Goal: Information Seeking & Learning: Learn about a topic

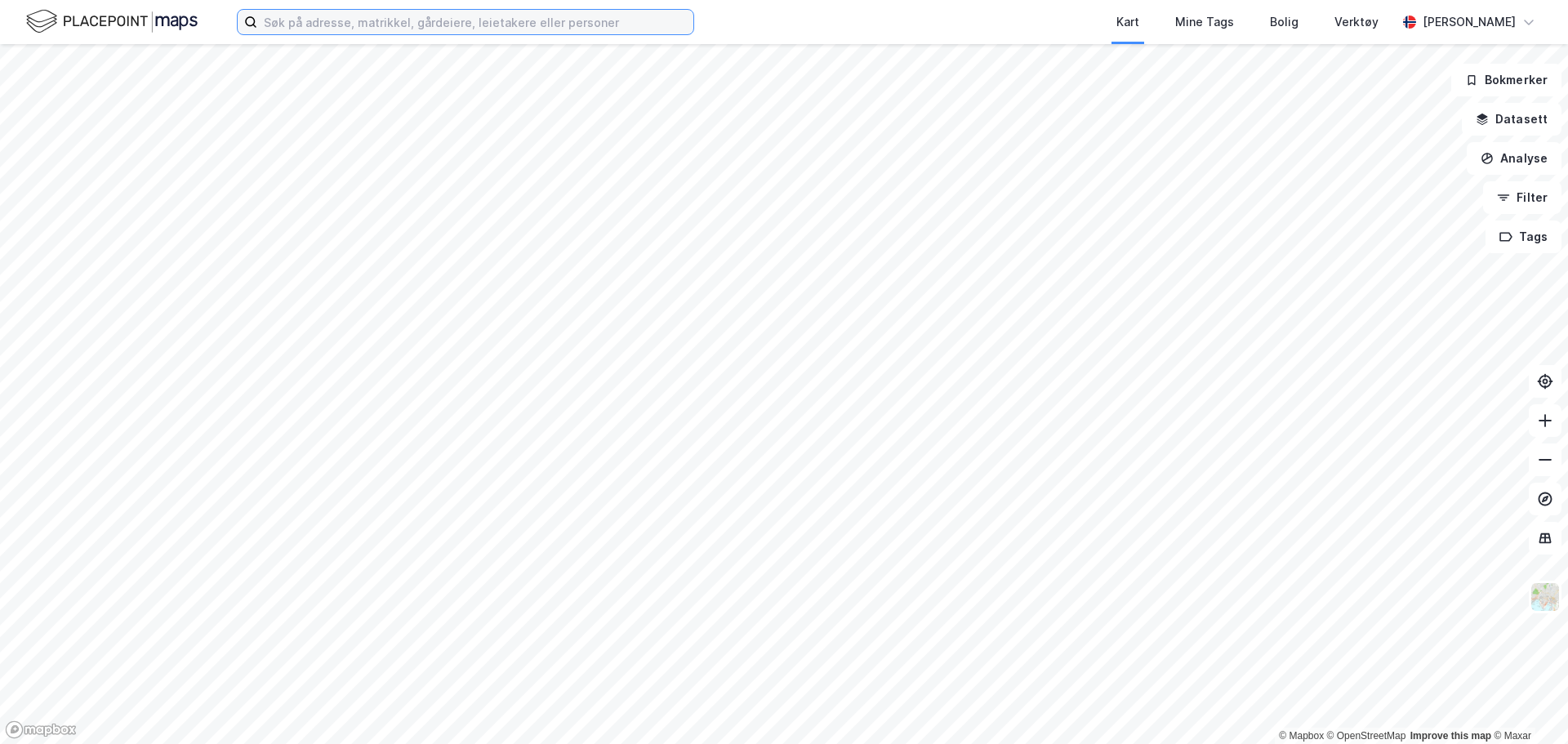
click at [303, 21] on input at bounding box center [475, 21] width 436 height 25
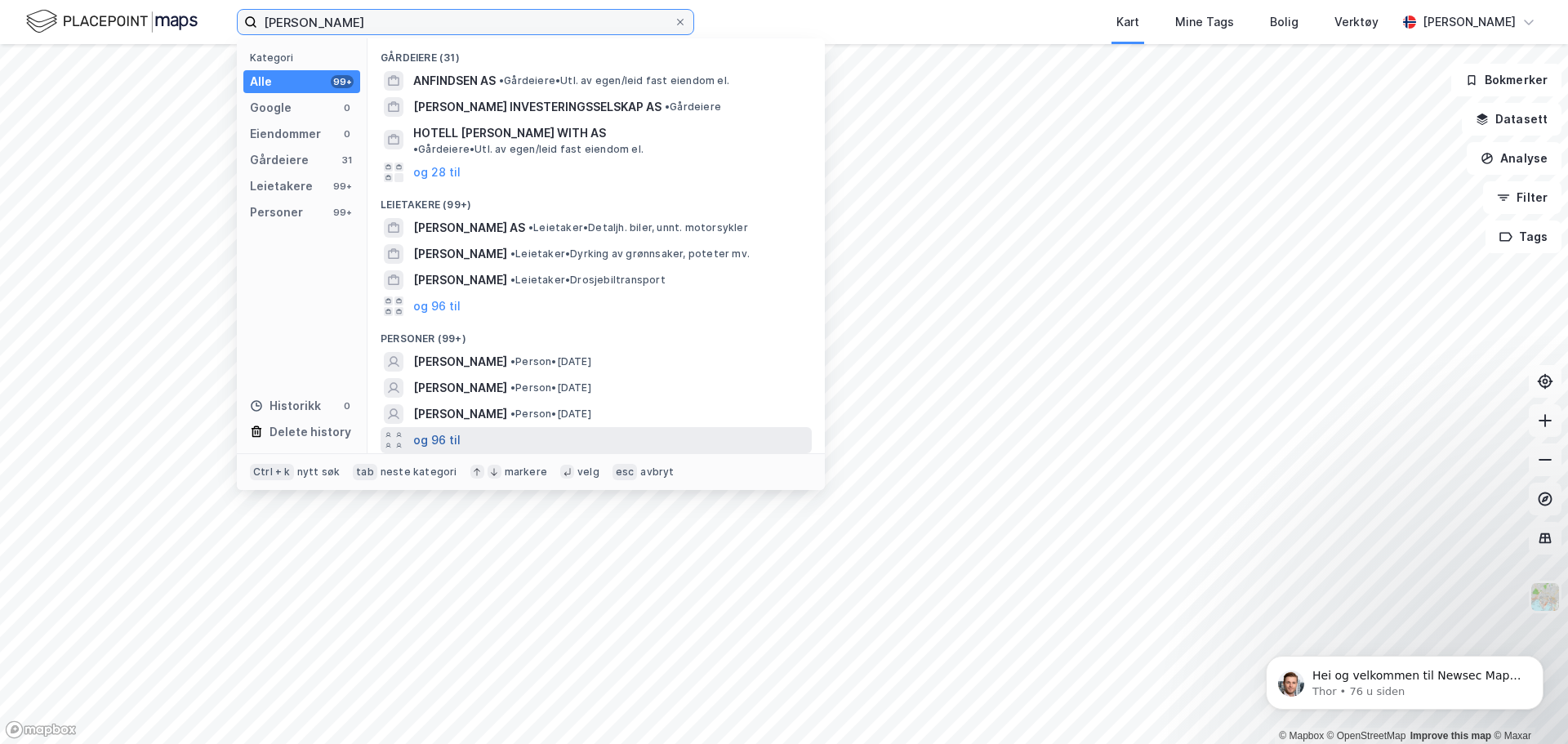
type input "[PERSON_NAME]"
click at [437, 430] on button "og 96 til" at bounding box center [437, 440] width 47 height 20
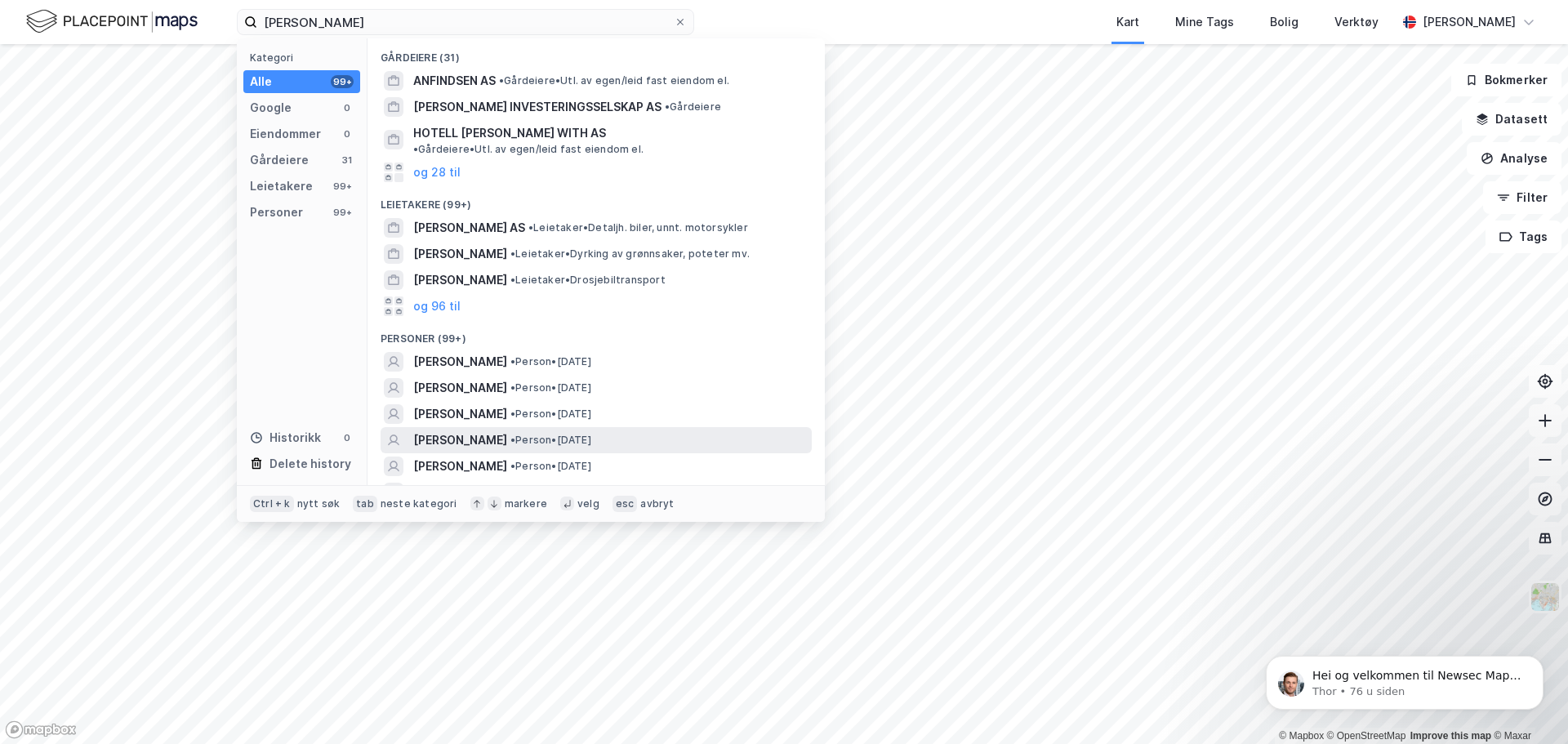
click at [477, 430] on span "[PERSON_NAME]" at bounding box center [460, 440] width 94 height 20
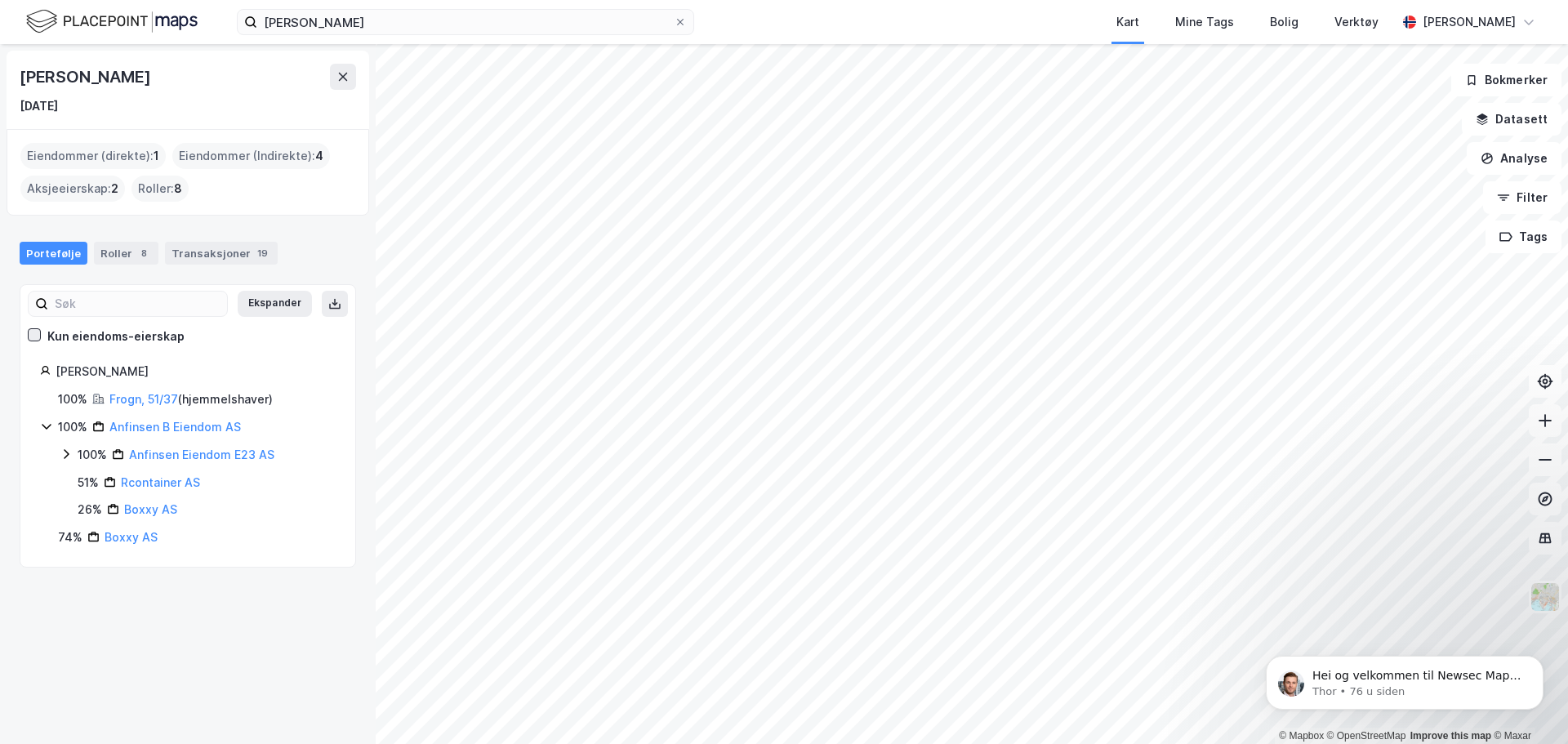
click at [34, 336] on icon at bounding box center [34, 334] width 11 height 11
click at [143, 402] on link "Frogn, 51/37" at bounding box center [144, 399] width 69 height 14
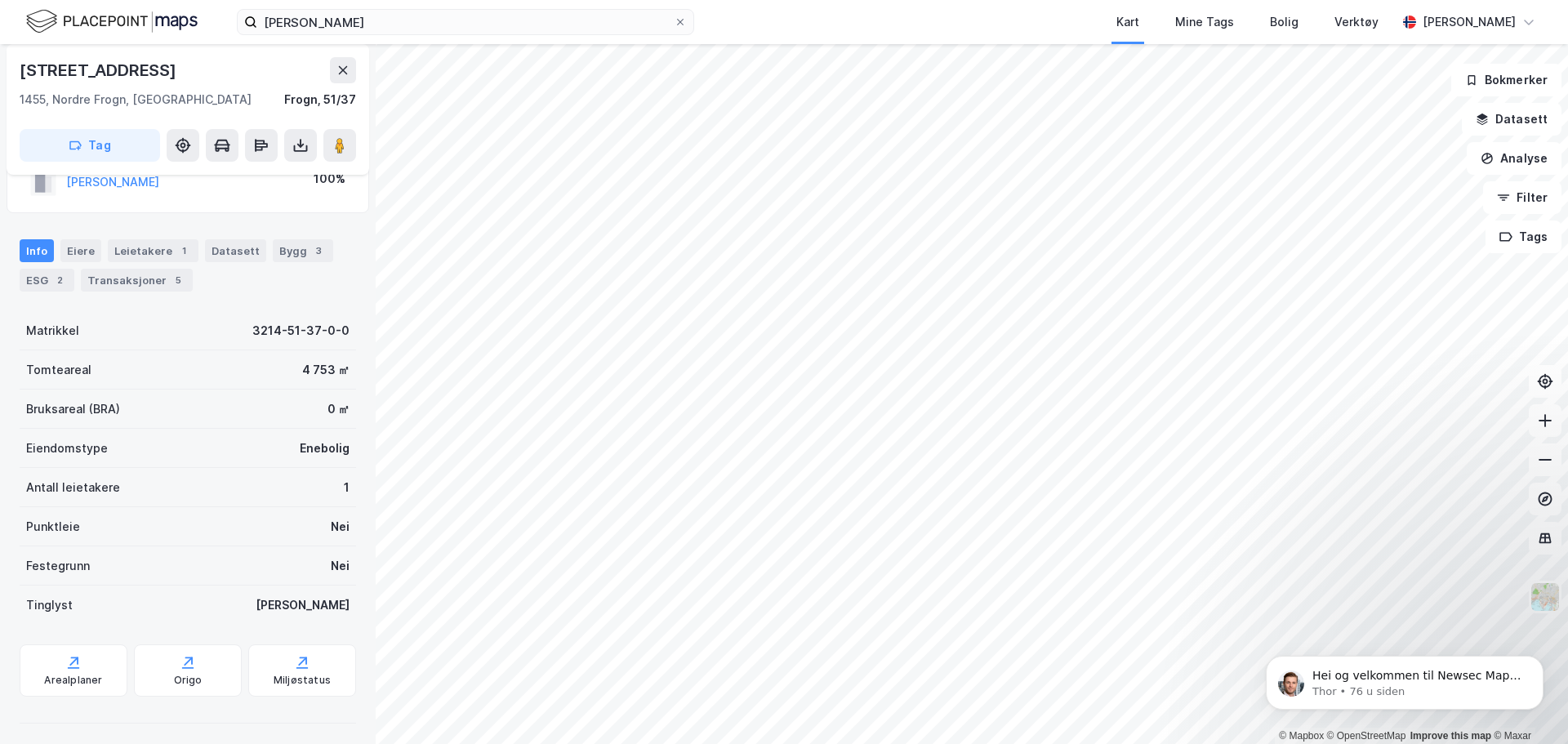
scroll to position [113, 0]
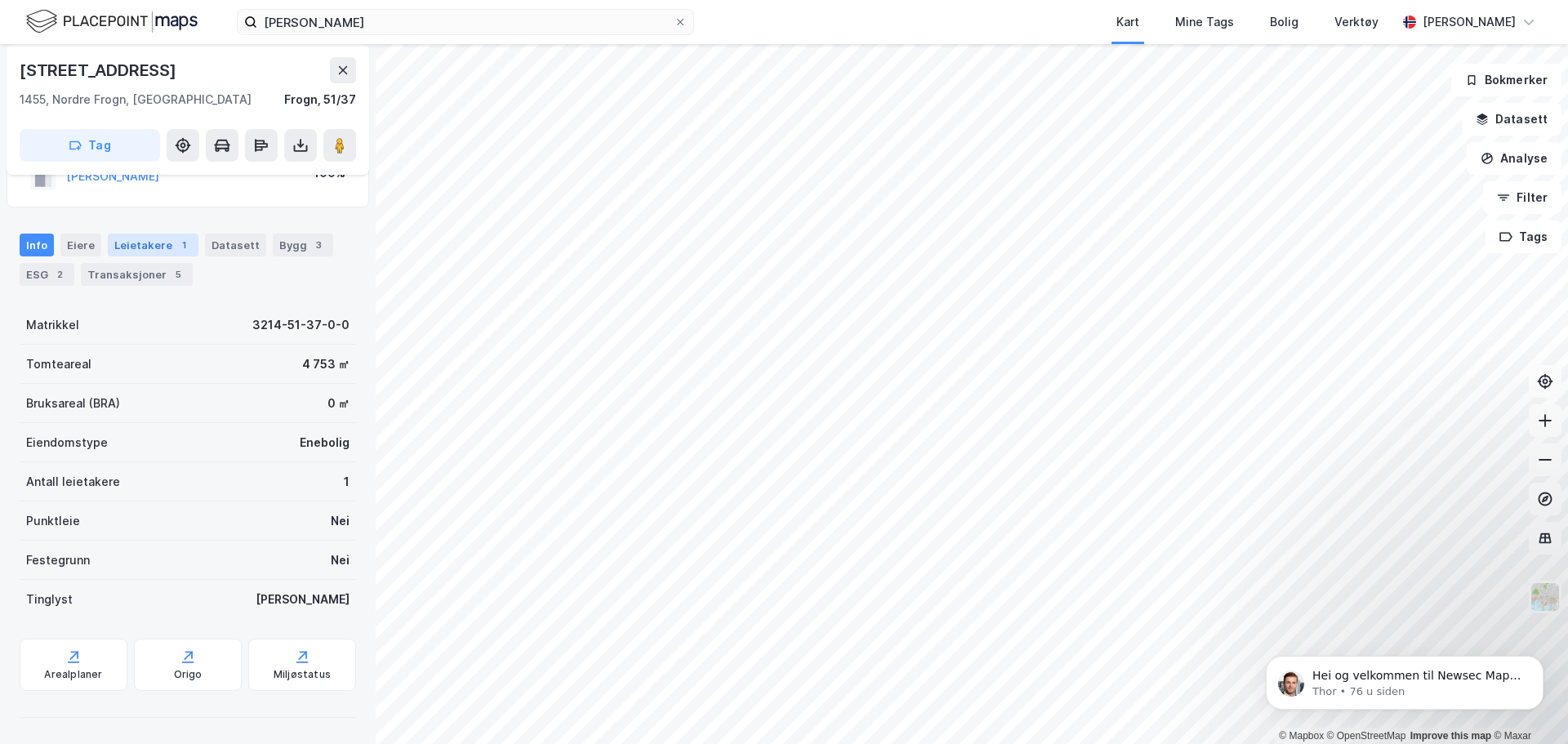
click at [136, 250] on div "Leietakere 1" at bounding box center [152, 245] width 90 height 23
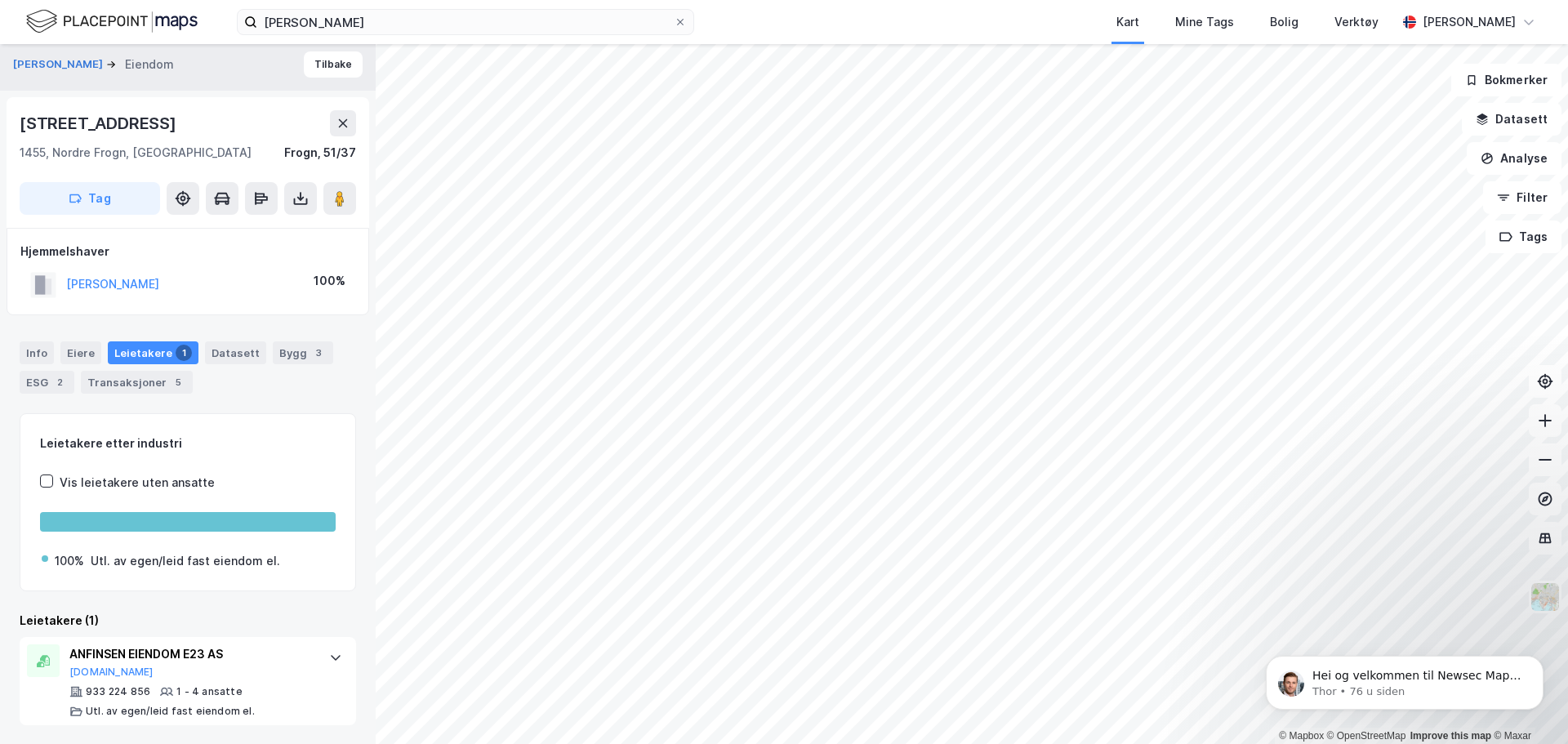
scroll to position [7, 0]
click at [274, 351] on div "Bygg 3" at bounding box center [303, 351] width 60 height 23
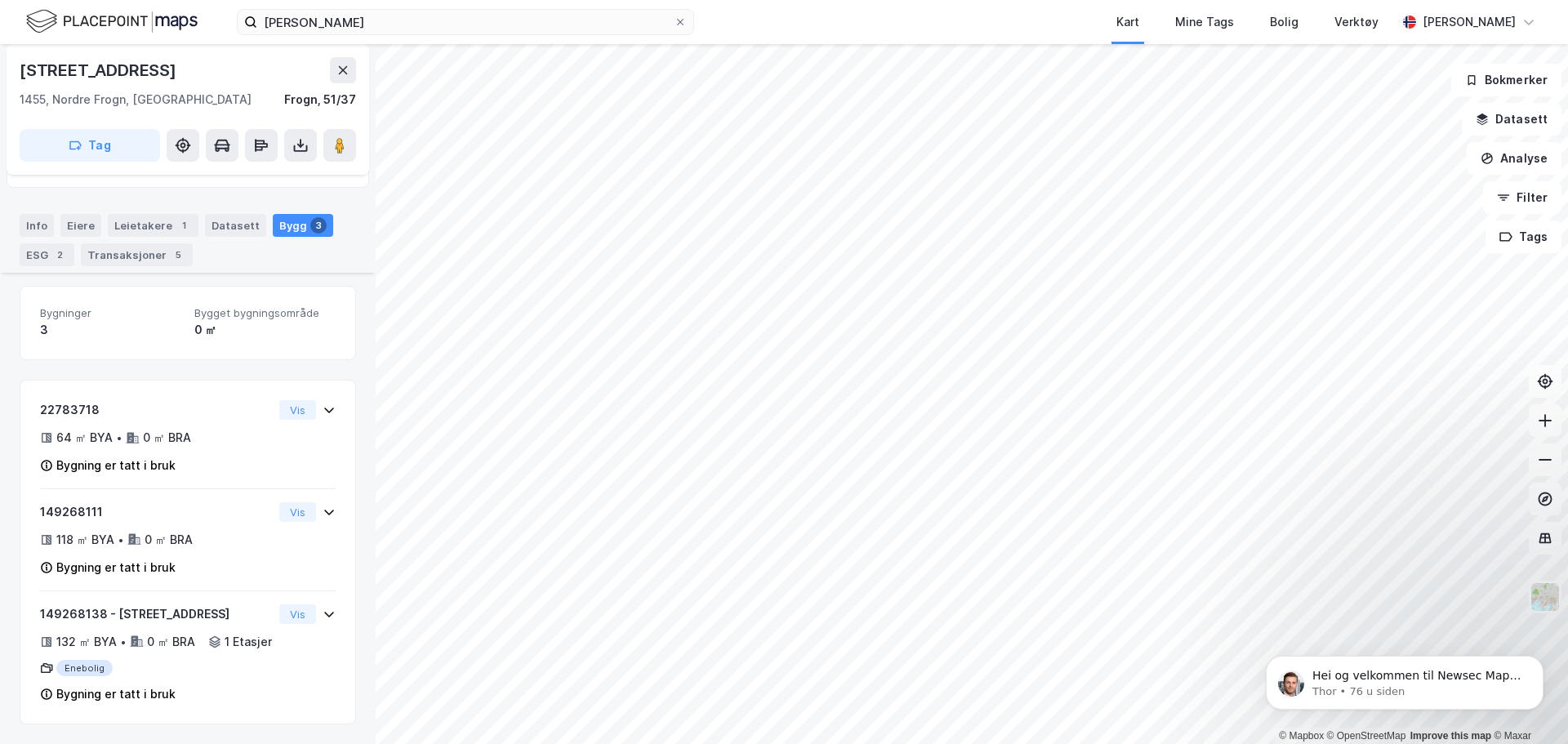
scroll to position [156, 0]
click at [324, 509] on icon at bounding box center [328, 512] width 9 height 6
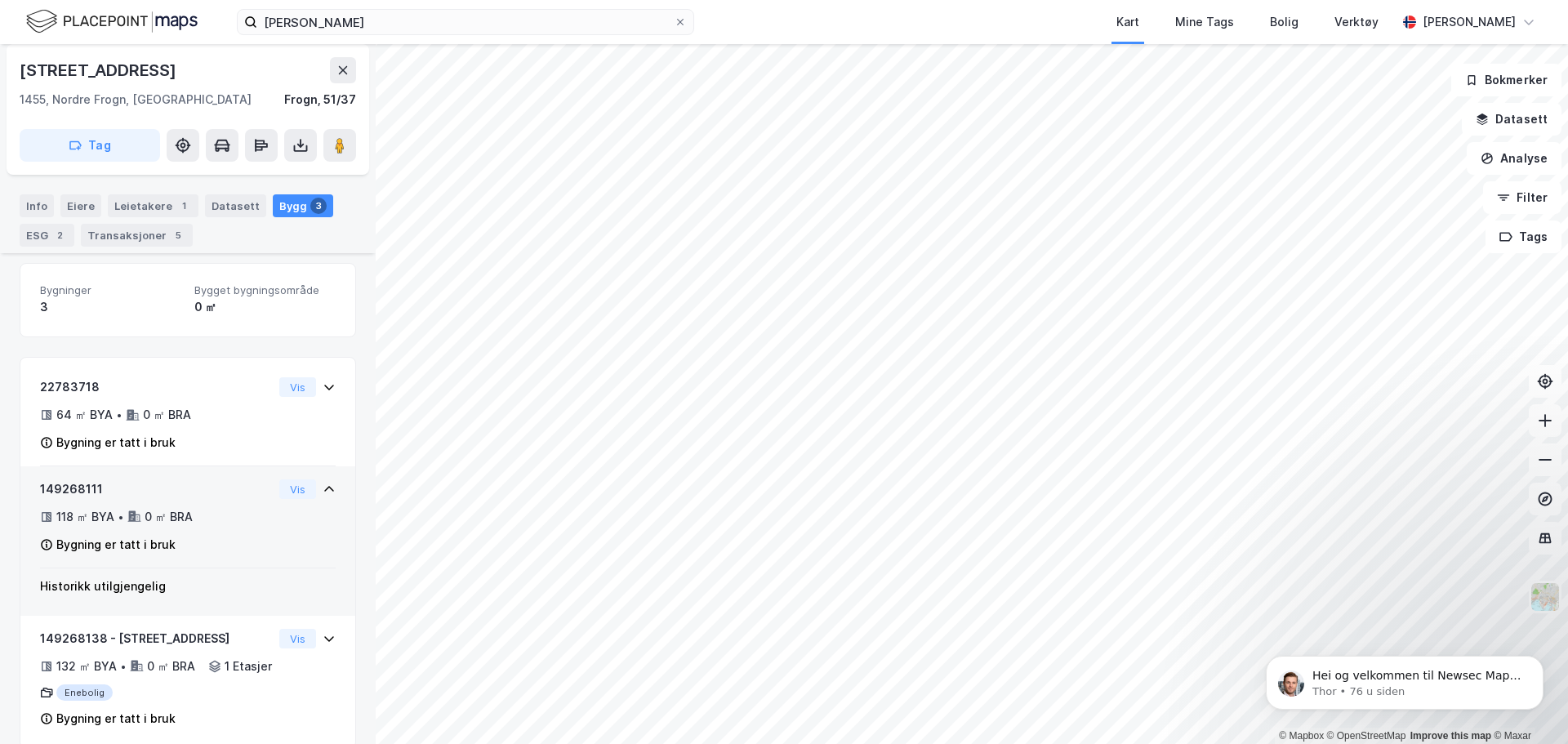
click at [322, 490] on icon at bounding box center [328, 489] width 13 height 13
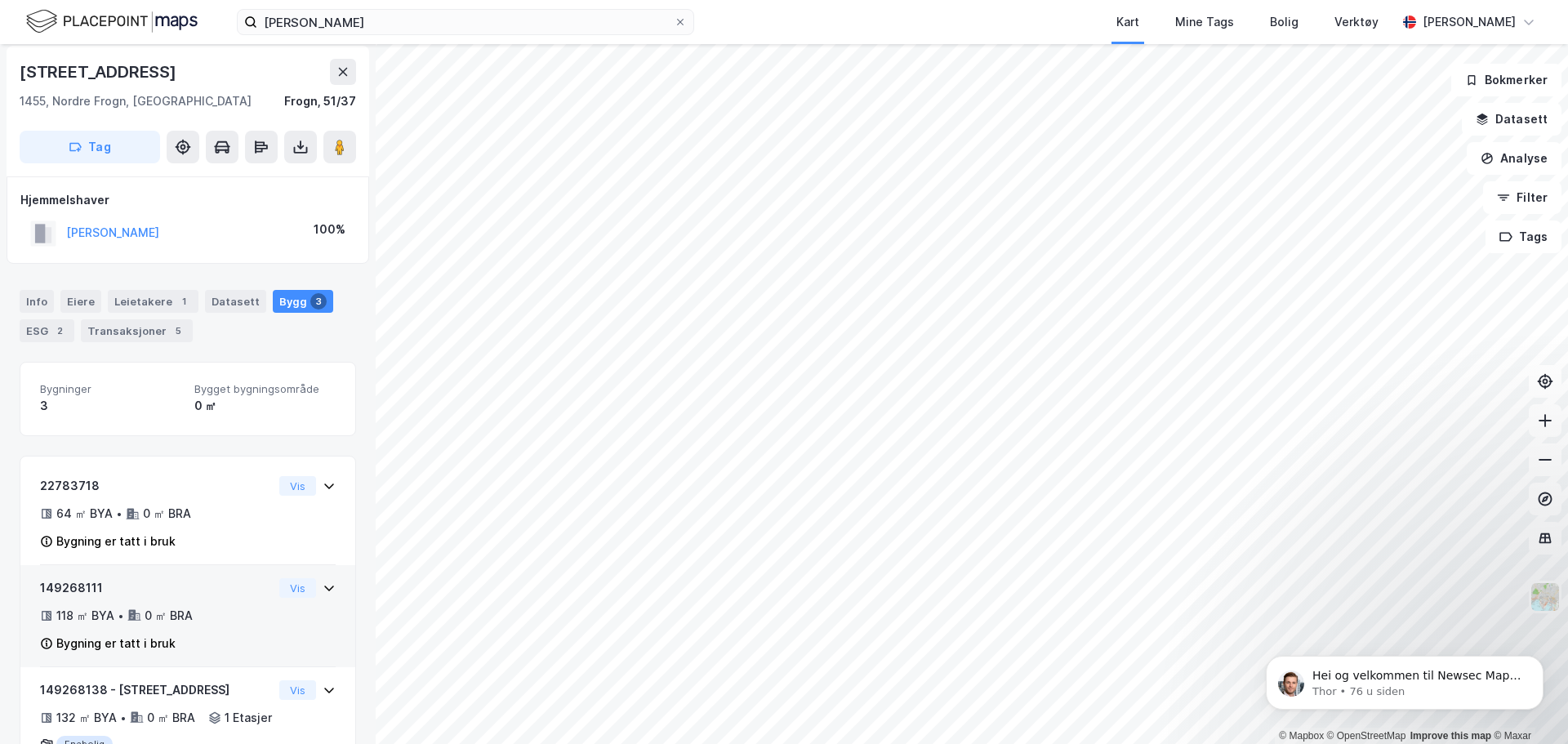
scroll to position [0, 0]
